Goal: Navigation & Orientation: Find specific page/section

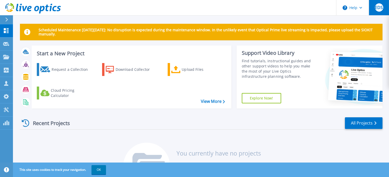
click at [376, 9] on span "EDS" at bounding box center [379, 7] width 8 height 4
click at [378, 157] on div at bounding box center [194, 157] width 389 height 0
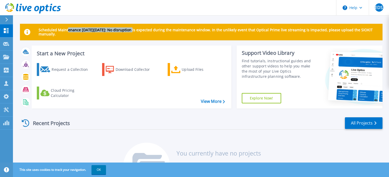
drag, startPoint x: 72, startPoint y: 32, endPoint x: 138, endPoint y: 31, distance: 65.5
click at [137, 32] on p "Scheduled Maintenance on Monday 22nd September: No disruption is expected durin…" at bounding box center [208, 32] width 339 height 8
click at [138, 31] on p "Scheduled Maintenance on Monday 22nd September: No disruption is expected durin…" at bounding box center [208, 32] width 339 height 8
click at [9, 21] on div at bounding box center [9, 19] width 8 height 9
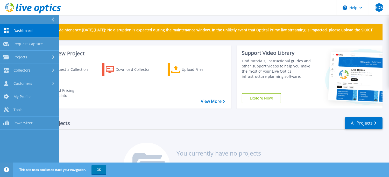
click at [22, 29] on span "Dashboard" at bounding box center [22, 30] width 19 height 5
